Goal: Transaction & Acquisition: Download file/media

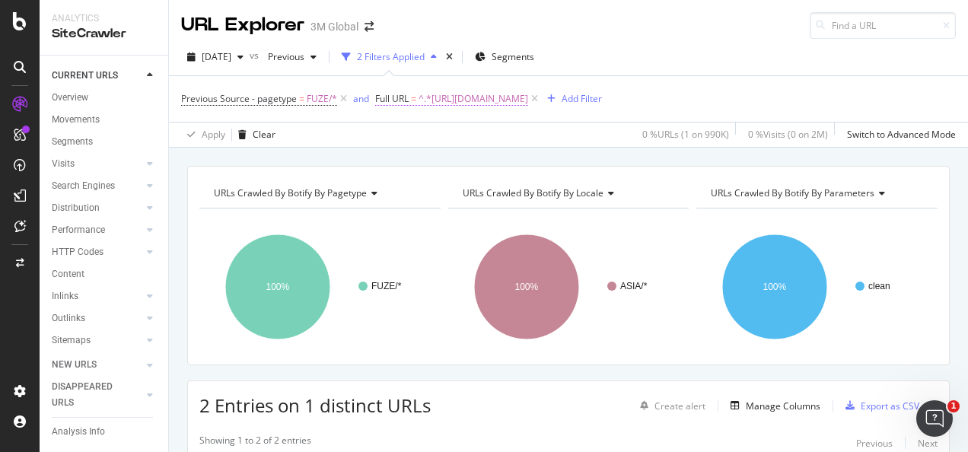
click at [442, 100] on span "^.*[URL][DOMAIN_NAME]" at bounding box center [474, 98] width 110 height 21
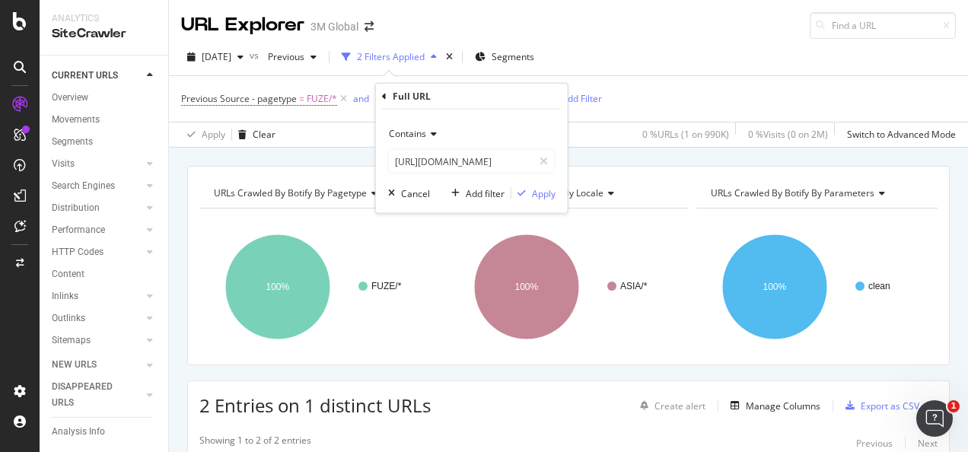
scroll to position [74, 0]
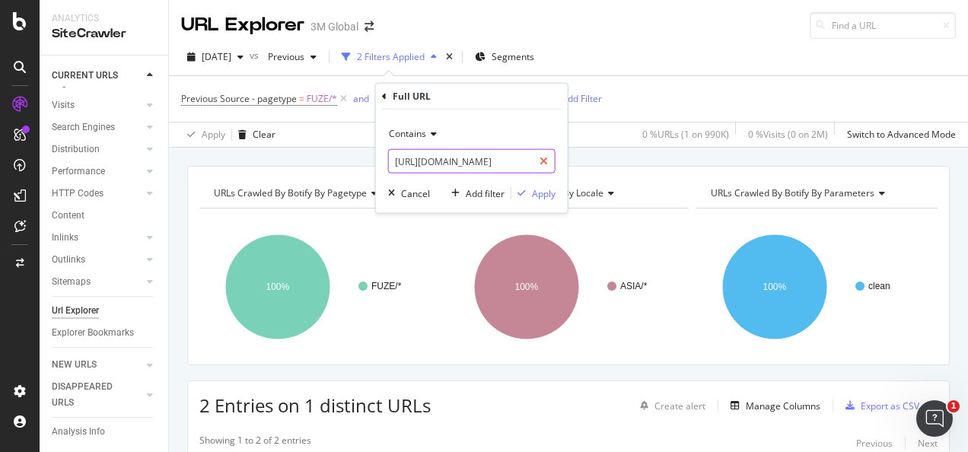
click at [545, 160] on icon at bounding box center [544, 161] width 8 height 11
click at [501, 160] on input "text" at bounding box center [472, 161] width 166 height 24
paste input "[URL][DOMAIN_NAME]"
type input "[URL][DOMAIN_NAME]"
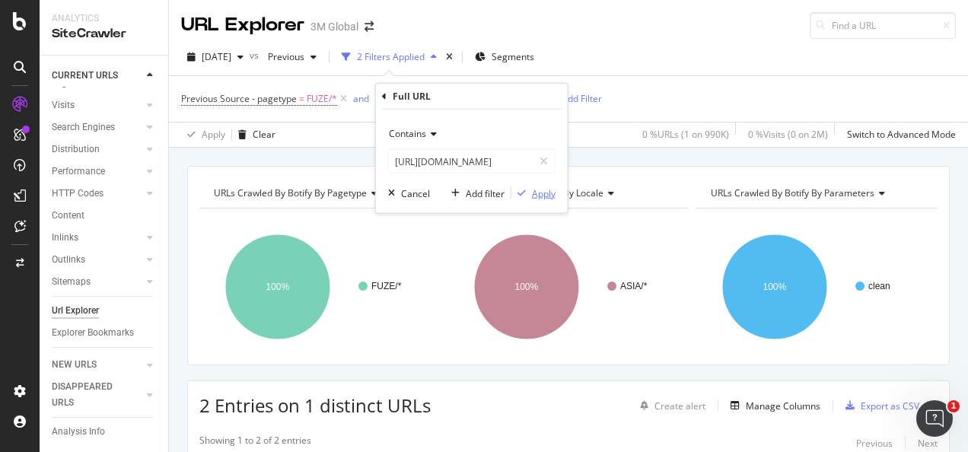
scroll to position [0, 0]
click at [543, 192] on div "Apply" at bounding box center [544, 193] width 24 height 13
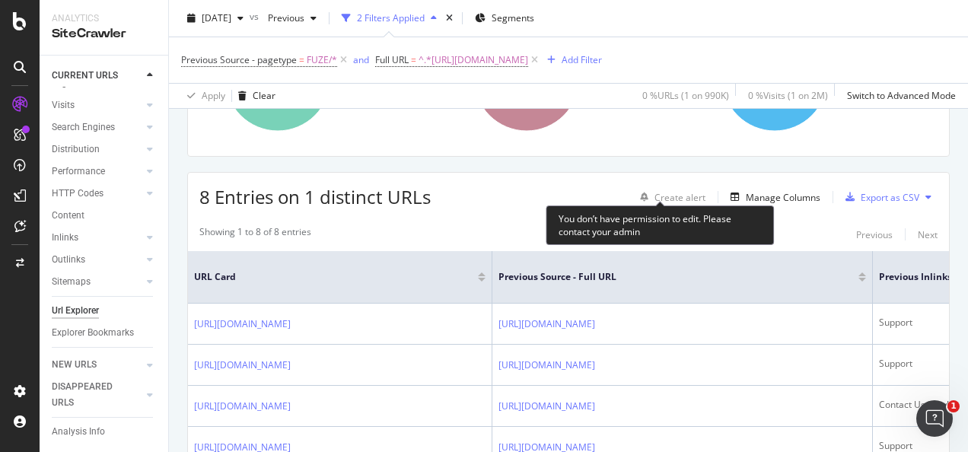
scroll to position [228, 0]
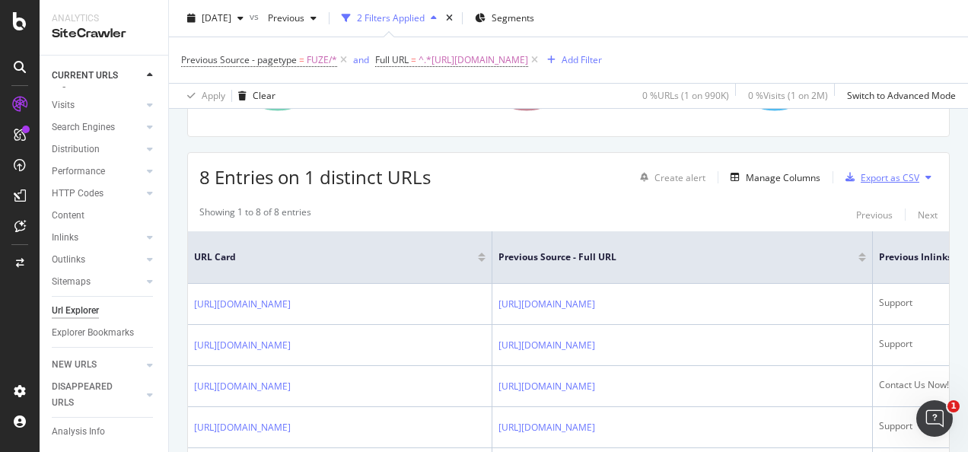
click at [885, 178] on div "Export as CSV" at bounding box center [890, 177] width 59 height 13
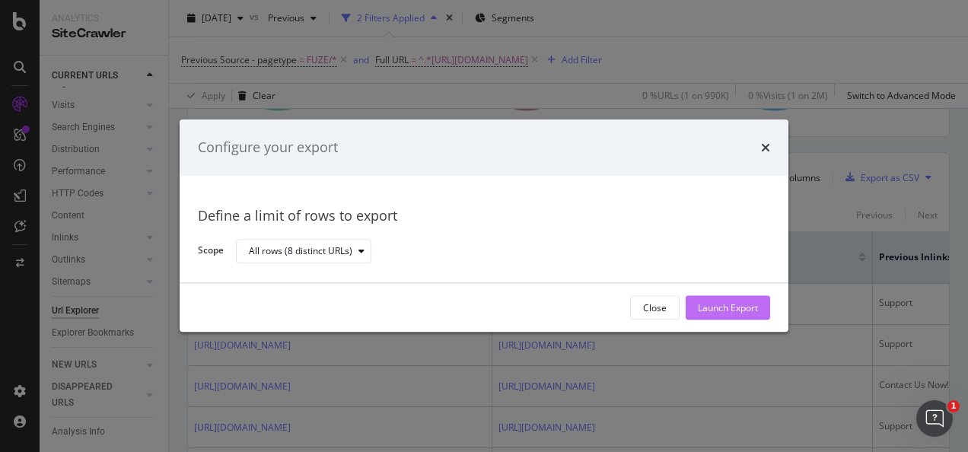
click at [743, 300] on div "Launch Export" at bounding box center [728, 308] width 60 height 23
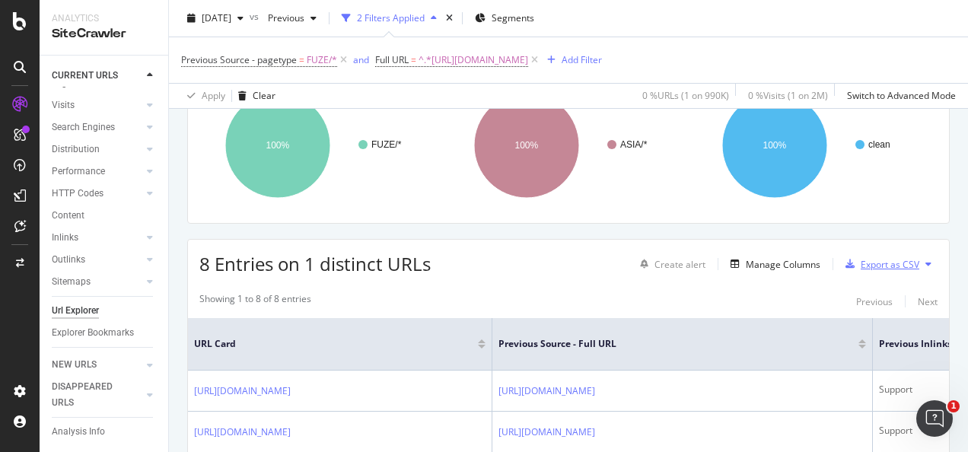
scroll to position [0, 0]
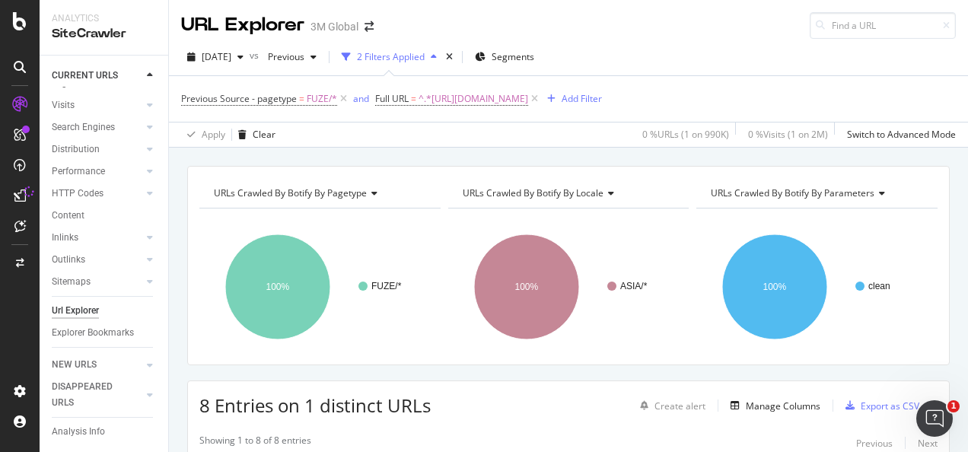
click at [455, 159] on div "URLs Crawled By Botify By pagetype Chart (by Value) Table Expand Export as CSV …" at bounding box center [568, 166] width 799 height 37
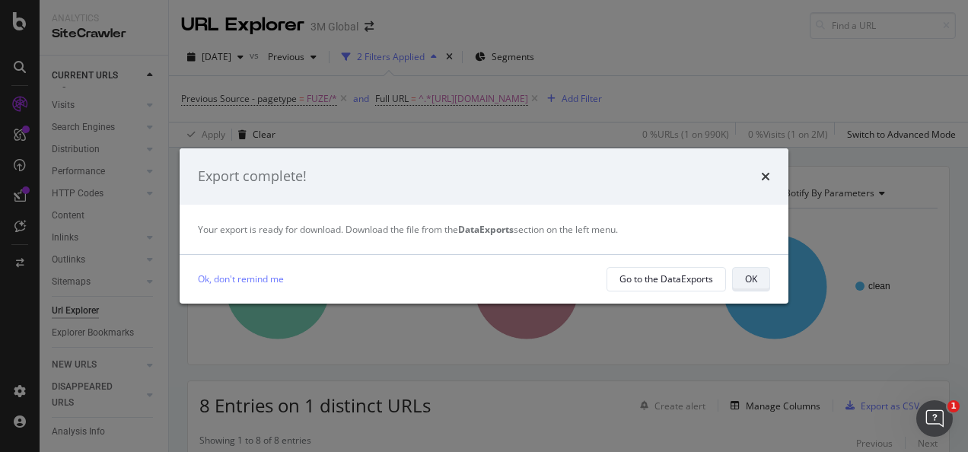
click at [764, 281] on button "OK" at bounding box center [751, 279] width 38 height 24
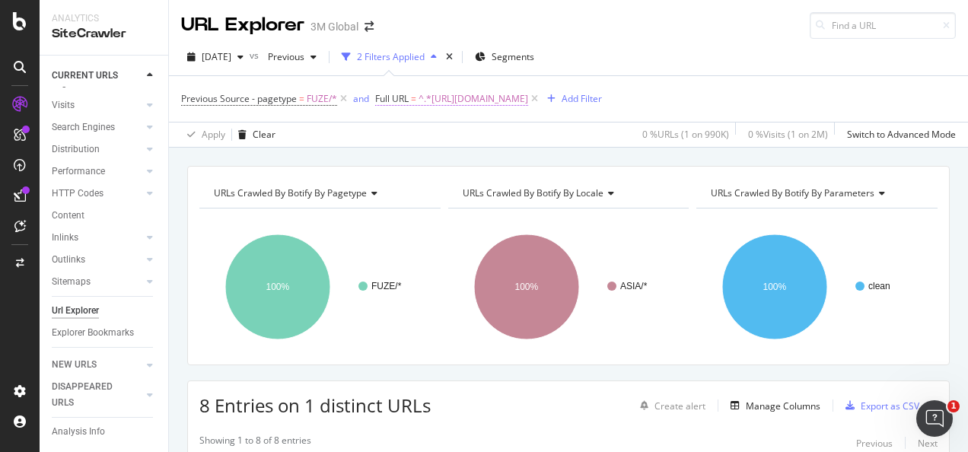
click at [448, 102] on span "^.*[URL][DOMAIN_NAME]" at bounding box center [474, 98] width 110 height 21
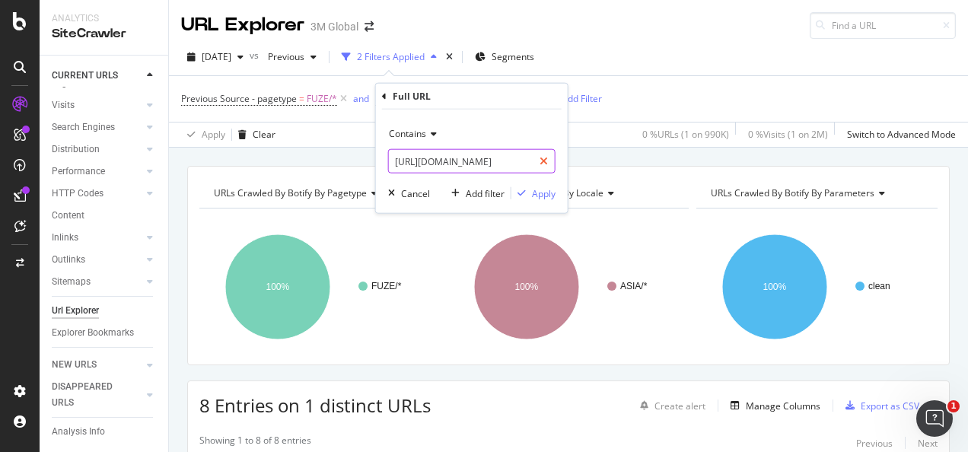
click at [537, 159] on div at bounding box center [544, 161] width 22 height 24
click at [514, 161] on input "text" at bounding box center [472, 161] width 166 height 24
paste input "[URL][DOMAIN_NAME]"
type input "[URL][DOMAIN_NAME]"
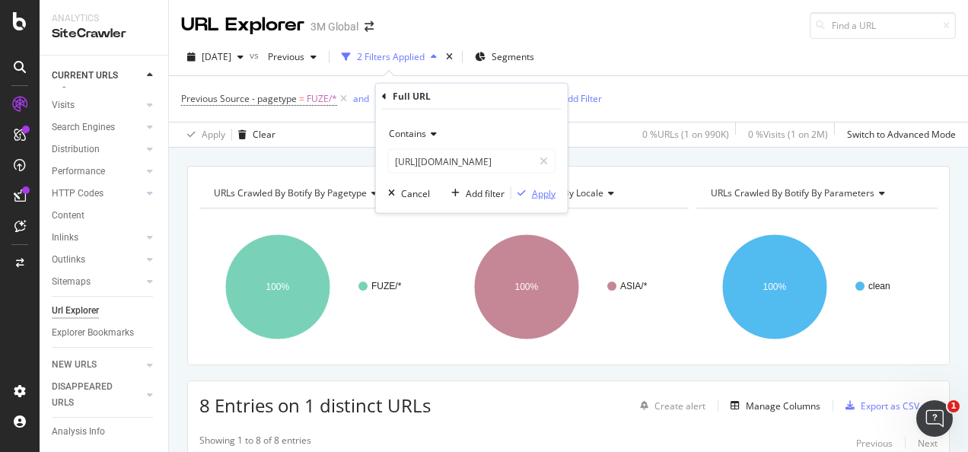
scroll to position [0, 0]
click at [528, 190] on div "button" at bounding box center [522, 193] width 21 height 9
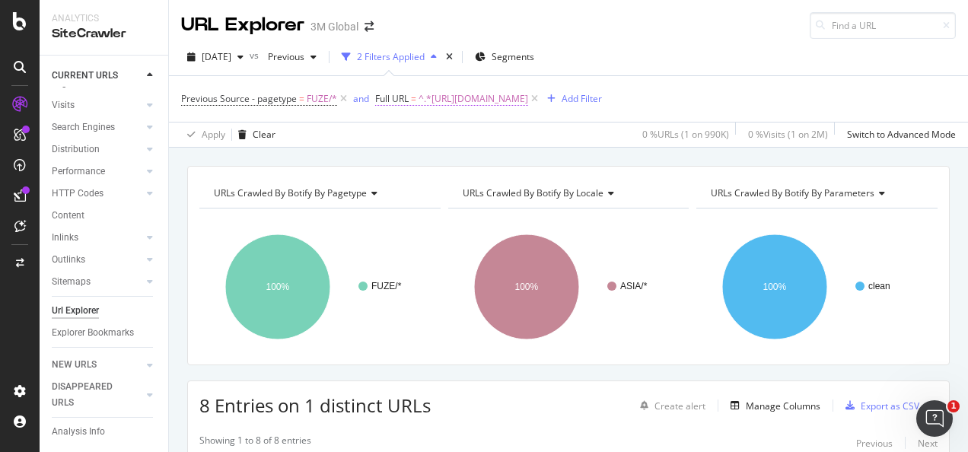
click at [528, 99] on span "^.*[URL][DOMAIN_NAME]" at bounding box center [474, 98] width 110 height 21
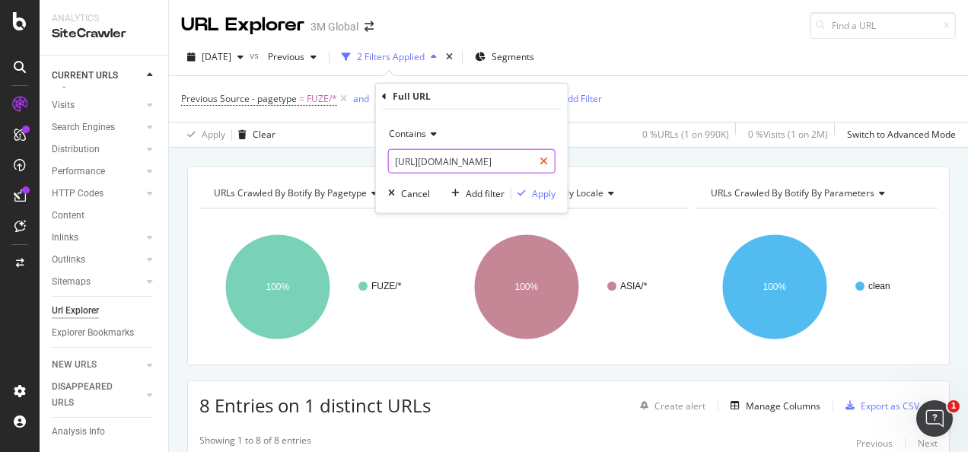
click at [548, 151] on div at bounding box center [544, 161] width 22 height 24
click at [531, 158] on input "text" at bounding box center [472, 161] width 166 height 24
paste input "[URL][DOMAIN_NAME]"
type input "[URL][DOMAIN_NAME]"
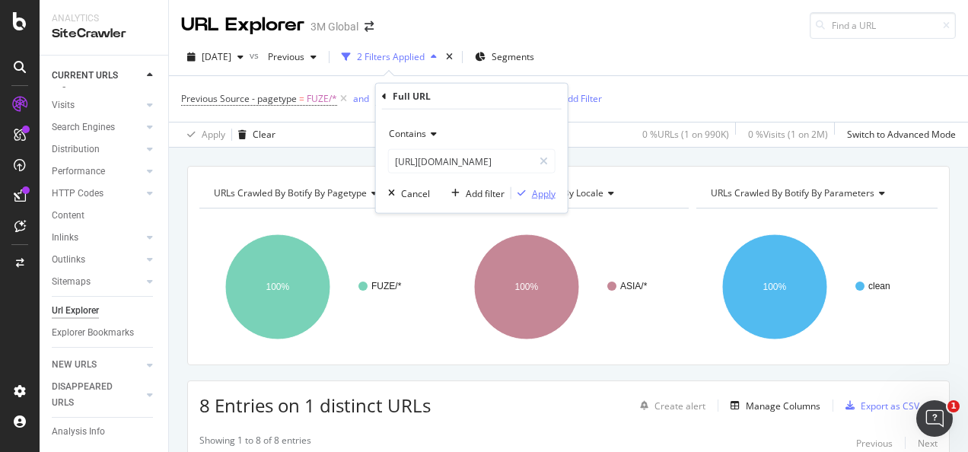
click at [540, 189] on div "Apply" at bounding box center [544, 193] width 24 height 13
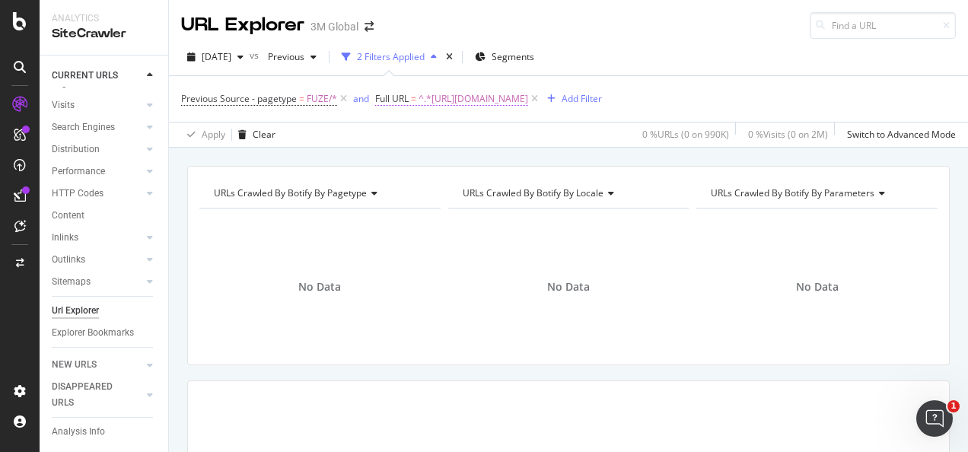
click at [528, 104] on span "^.*[URL][DOMAIN_NAME]" at bounding box center [474, 98] width 110 height 21
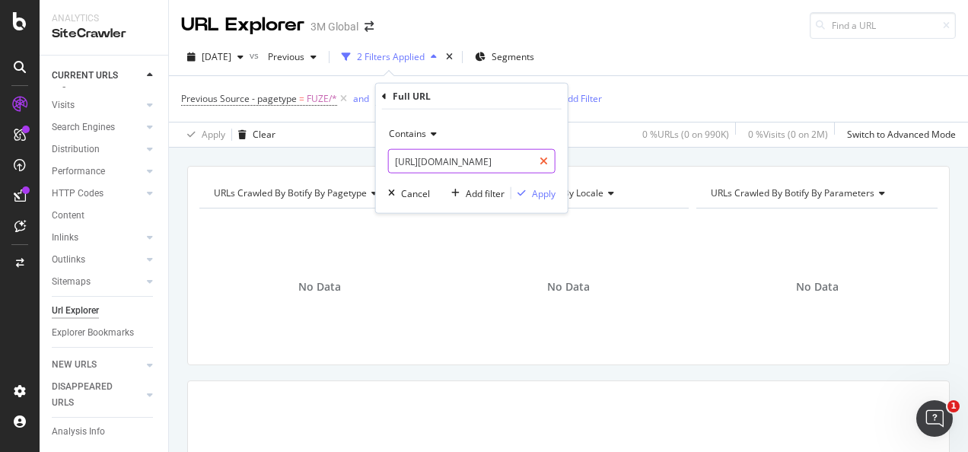
drag, startPoint x: 544, startPoint y: 159, endPoint x: 505, endPoint y: 160, distance: 39.6
click at [544, 159] on icon at bounding box center [544, 161] width 8 height 11
click at [505, 160] on input "text" at bounding box center [472, 161] width 166 height 24
paste input "[URL][DOMAIN_NAME]"
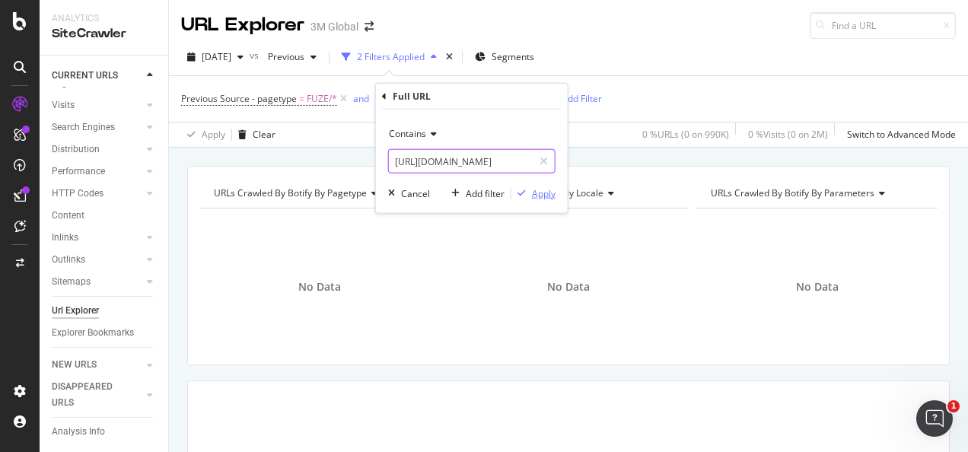
type input "[URL][DOMAIN_NAME]"
click at [537, 198] on div "Apply" at bounding box center [544, 193] width 24 height 13
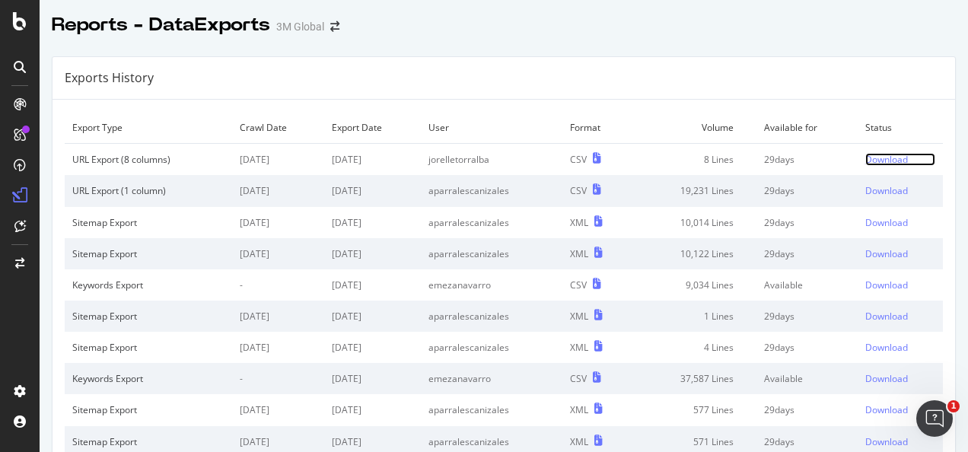
click at [891, 156] on link "Download" at bounding box center [901, 159] width 70 height 13
